Goal: Navigation & Orientation: Find specific page/section

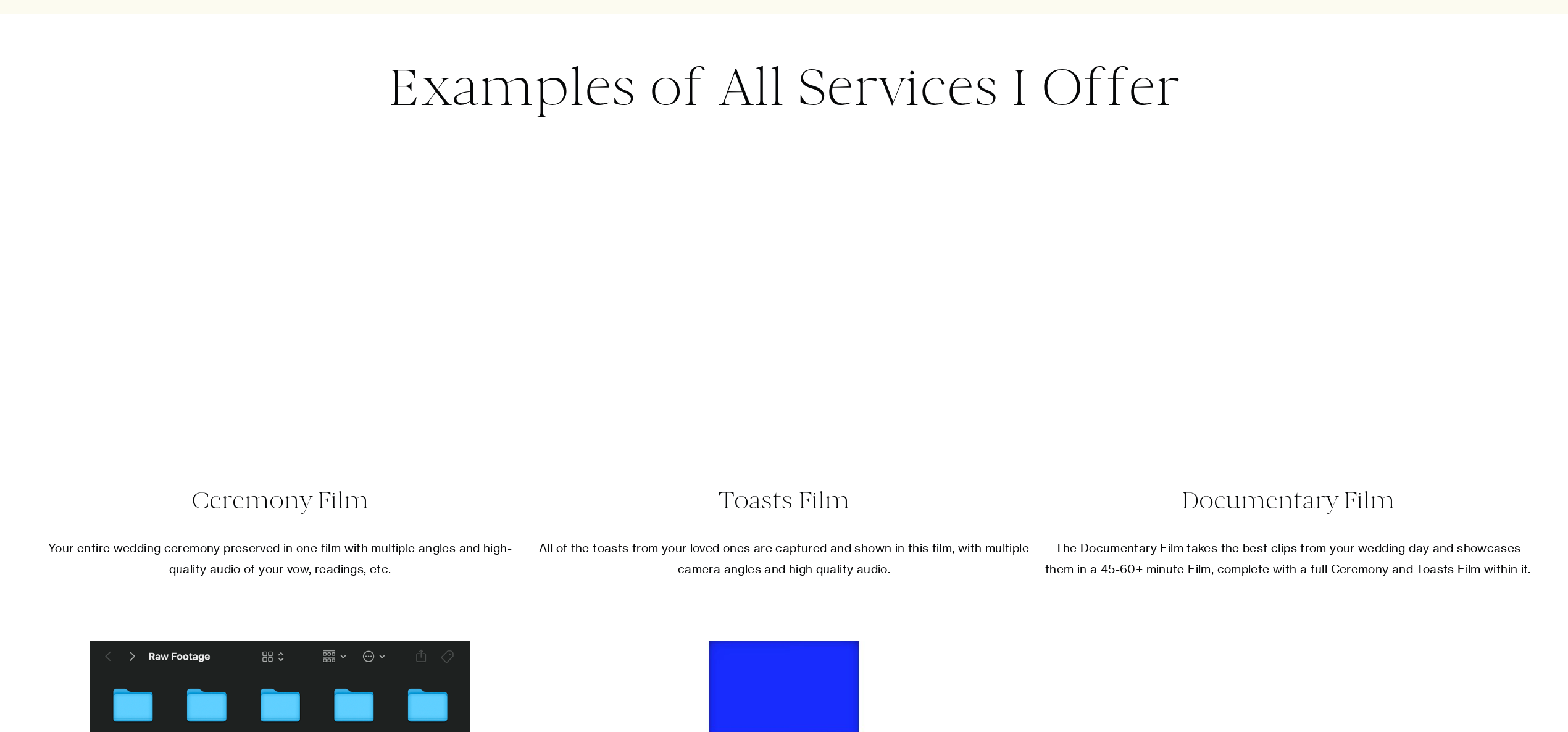
scroll to position [7969, 0]
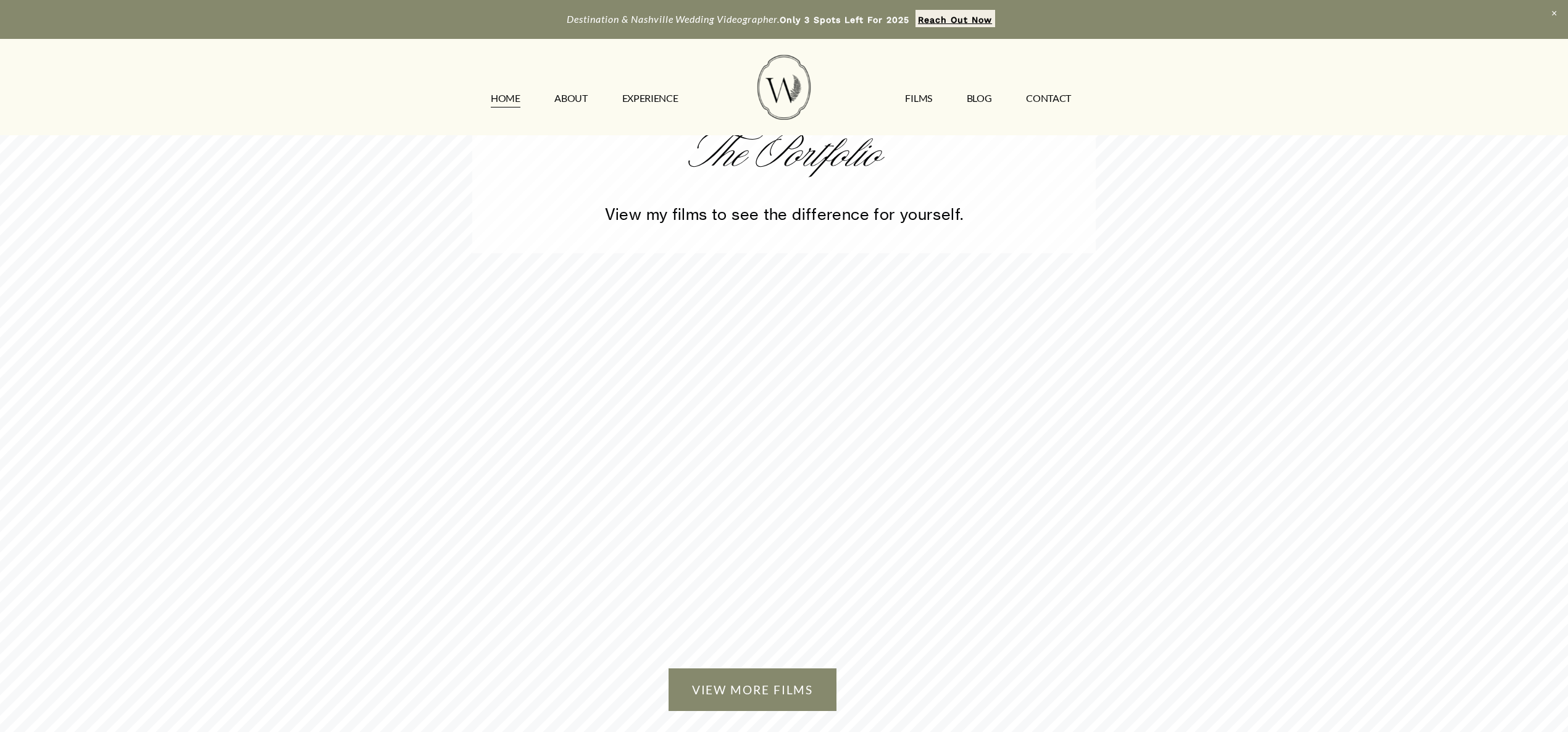
scroll to position [3609, 0]
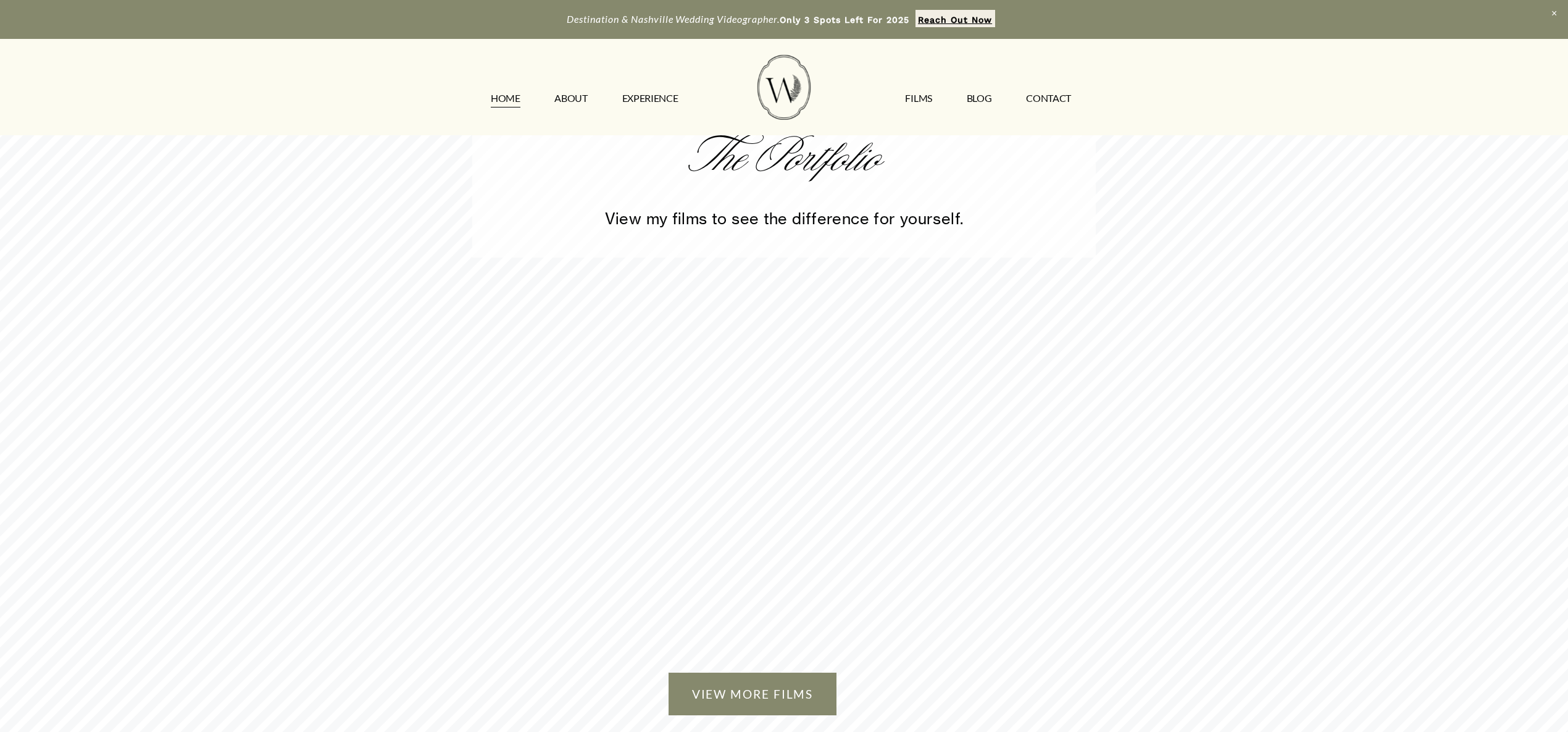
click at [920, 105] on link "FILMS" at bounding box center [918, 98] width 27 height 19
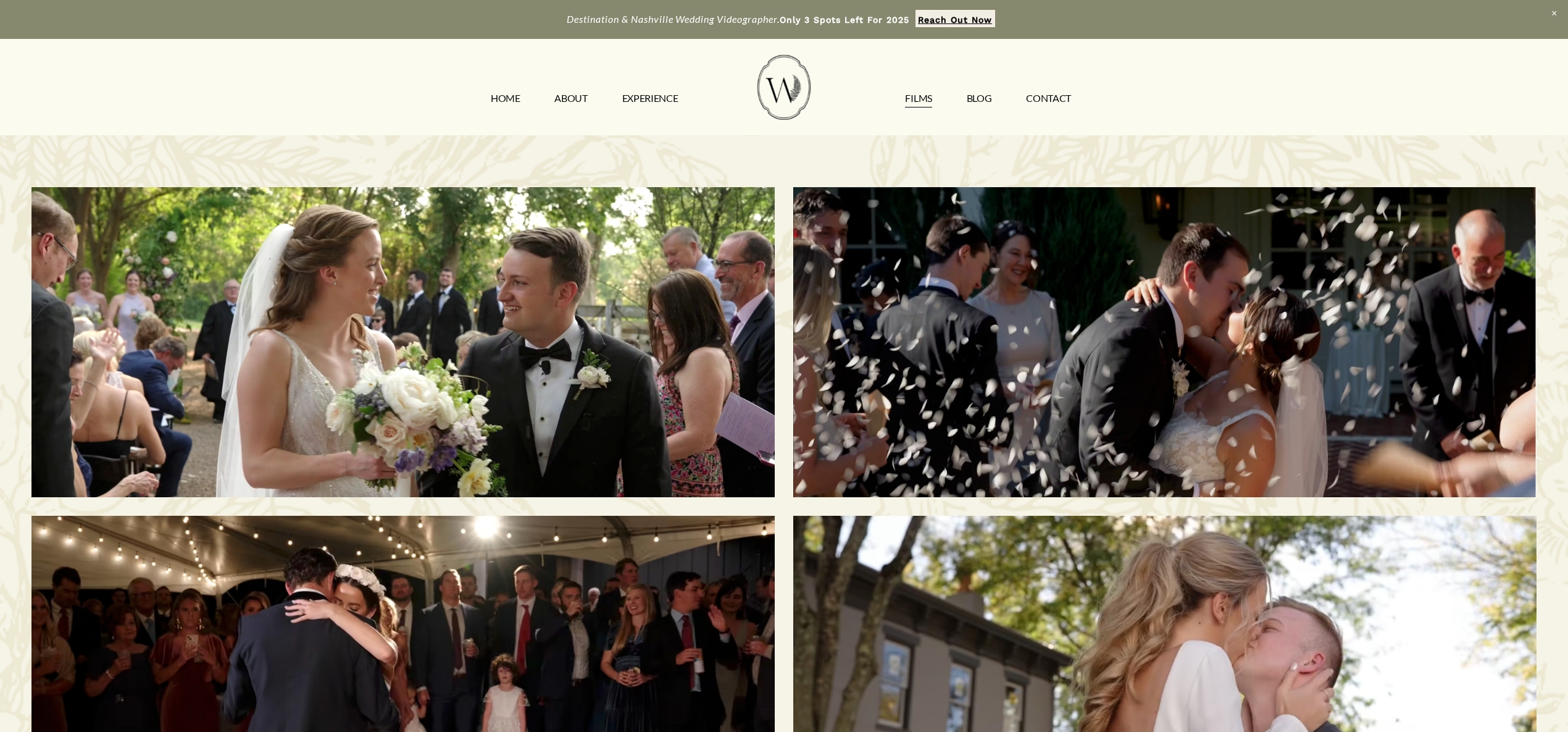
click at [499, 102] on link "HOME" at bounding box center [506, 98] width 30 height 19
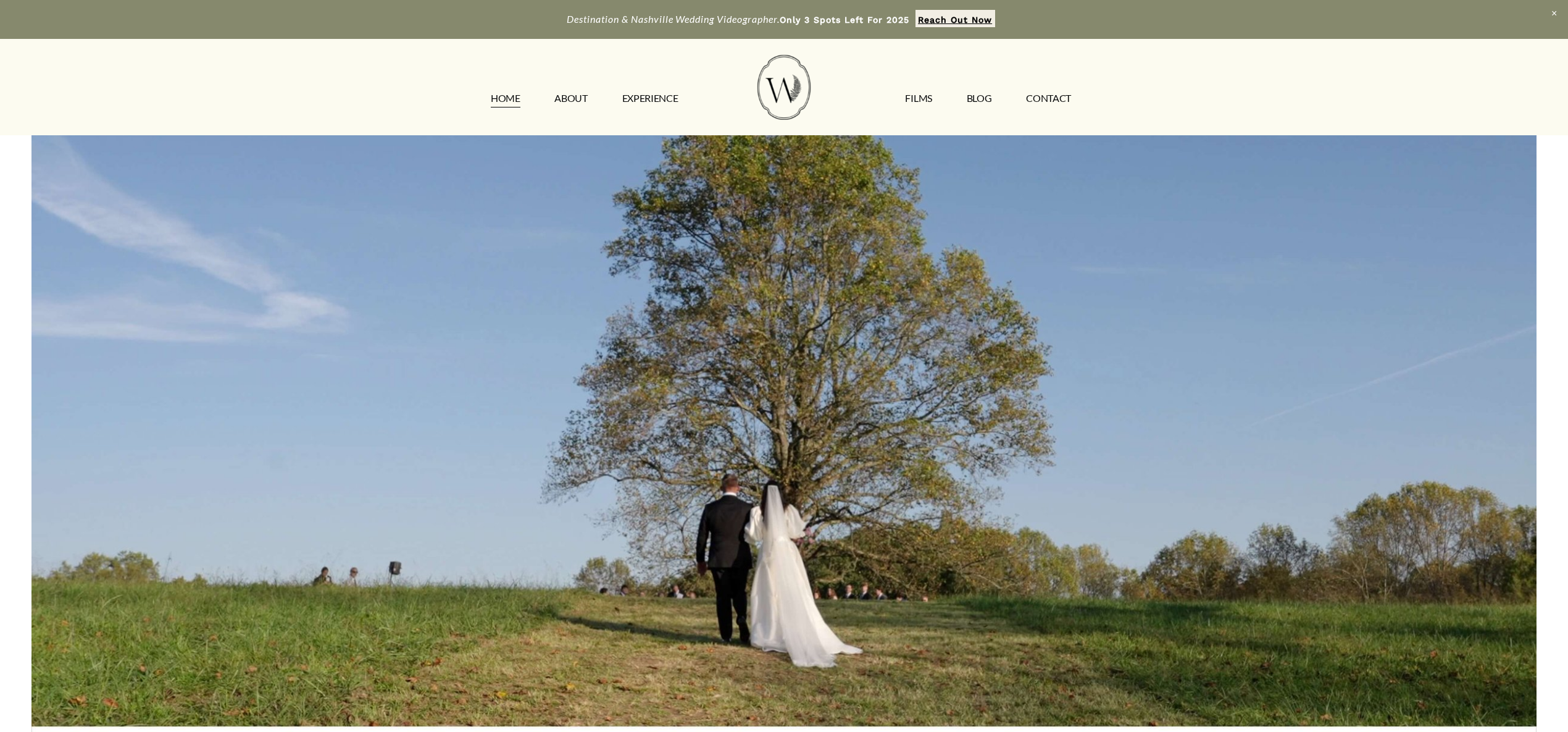
scroll to position [52, 0]
